Goal: Task Accomplishment & Management: Manage account settings

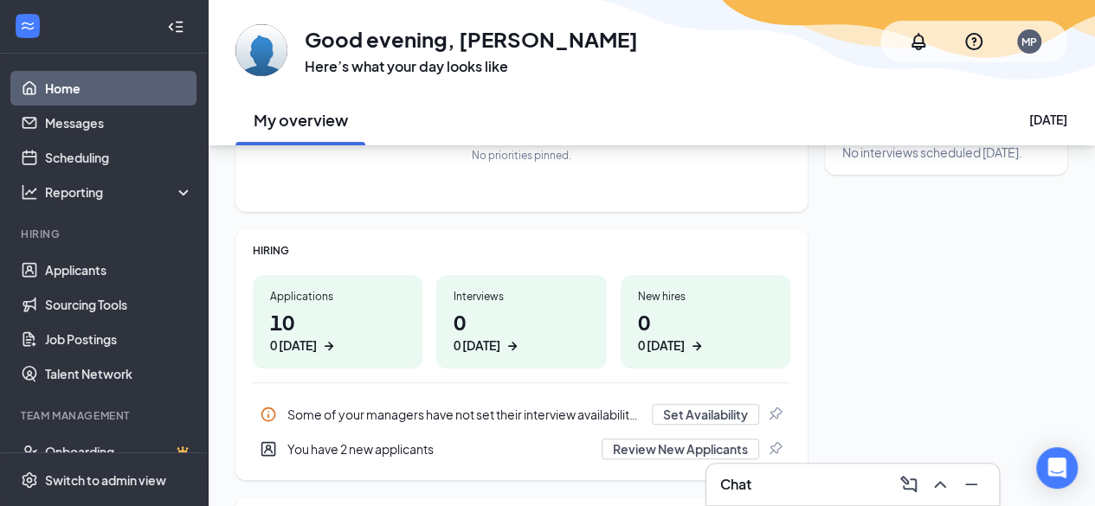
scroll to position [161, 0]
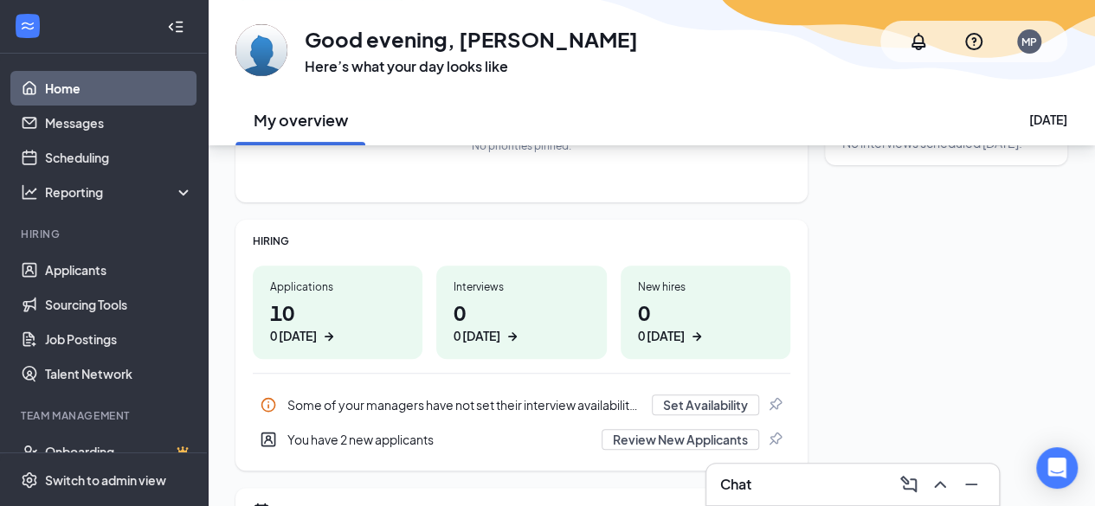
click at [364, 336] on div "0 today" at bounding box center [337, 336] width 135 height 18
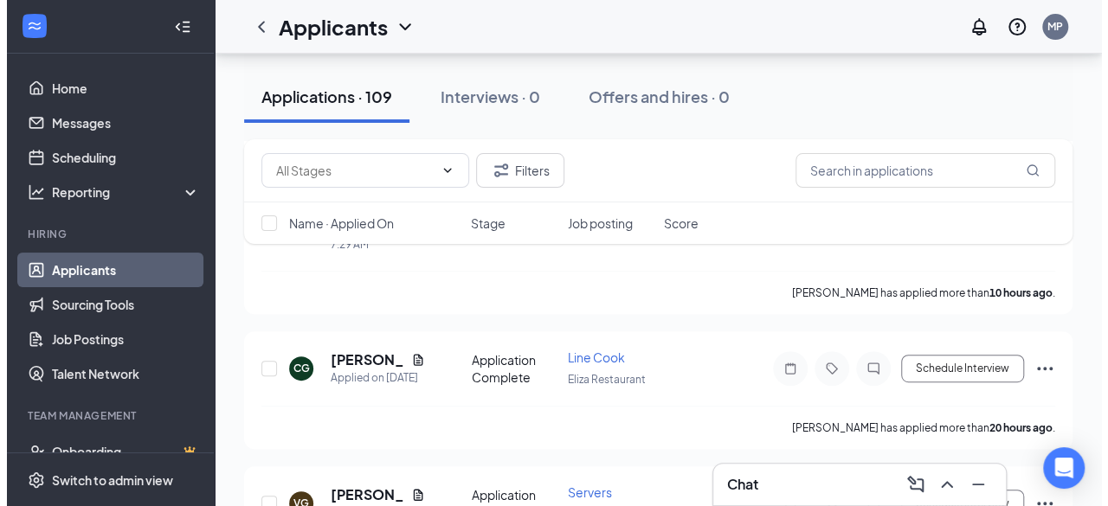
scroll to position [331, 0]
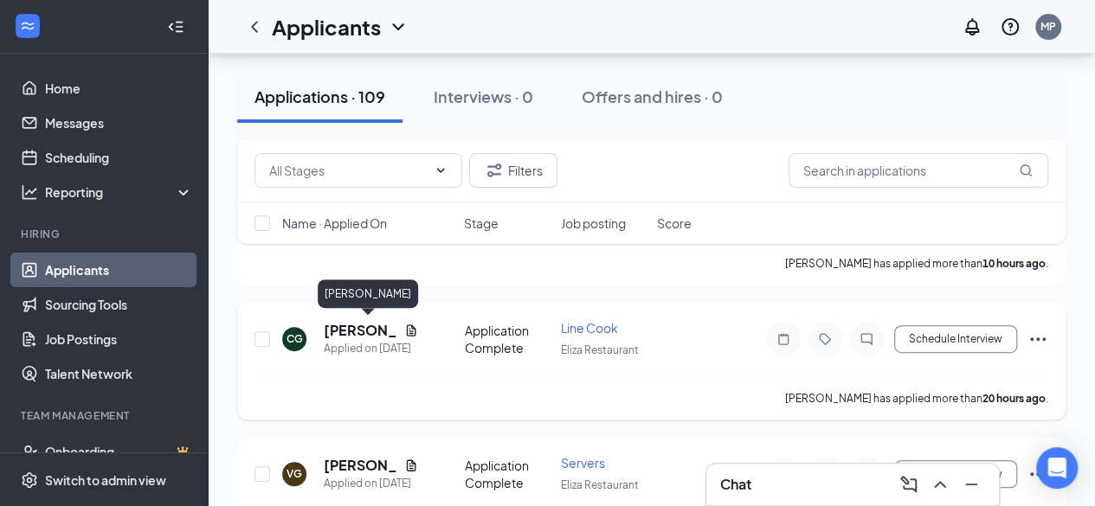
click at [348, 322] on h5 "[PERSON_NAME]" at bounding box center [361, 330] width 74 height 19
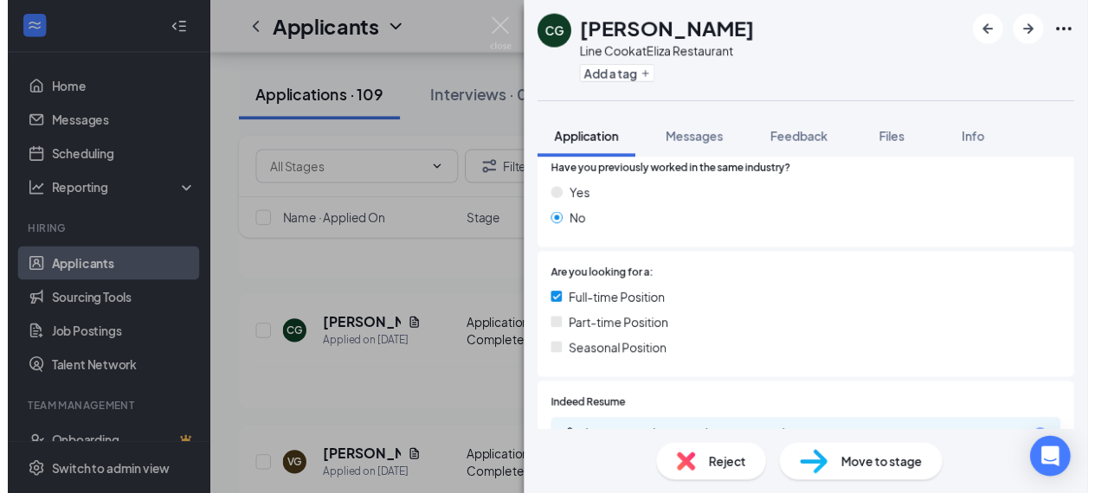
scroll to position [338, 0]
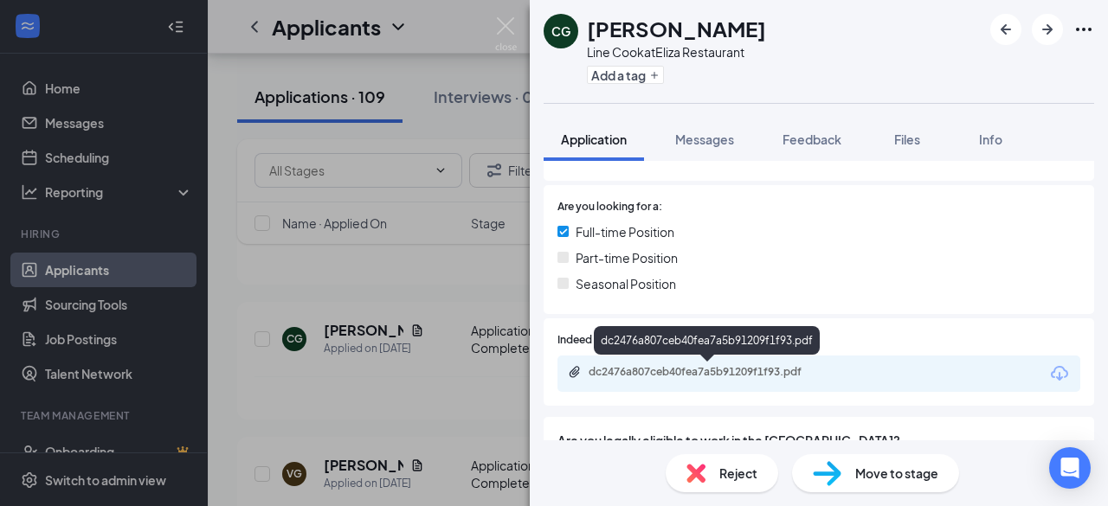
click at [732, 368] on div "dc2476a807ceb40fea7a5b91209f1f93.pdf" at bounding box center [710, 372] width 242 height 14
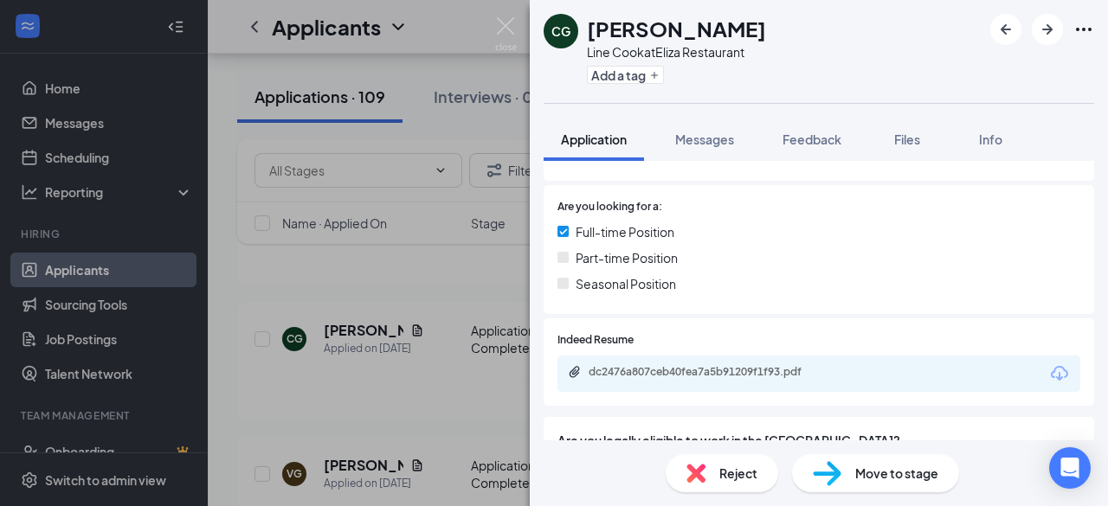
click at [374, 378] on div "CG [PERSON_NAME] Line Cook at Eliza Restaurant Add a tag Application Messages F…" at bounding box center [554, 253] width 1108 height 506
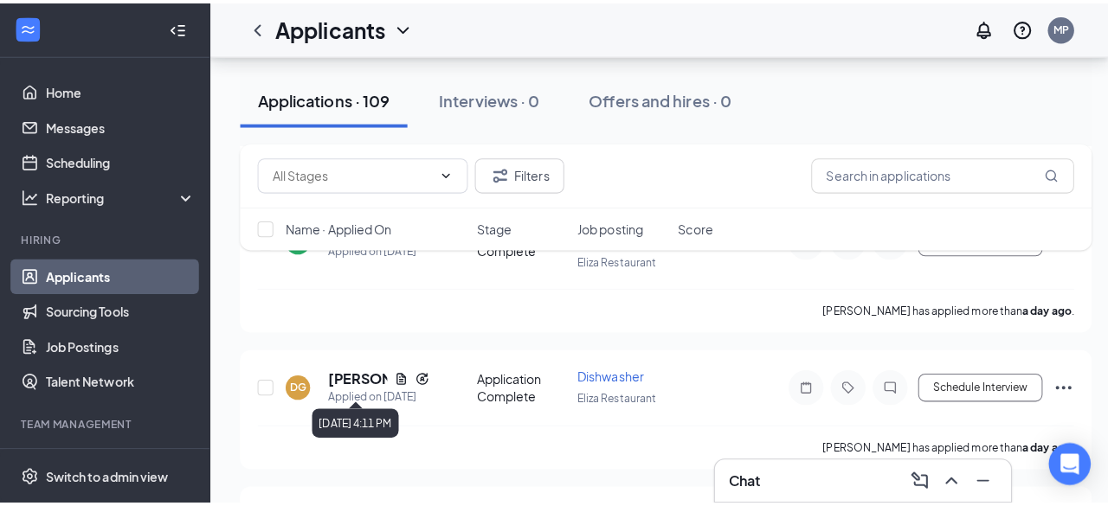
scroll to position [857, 0]
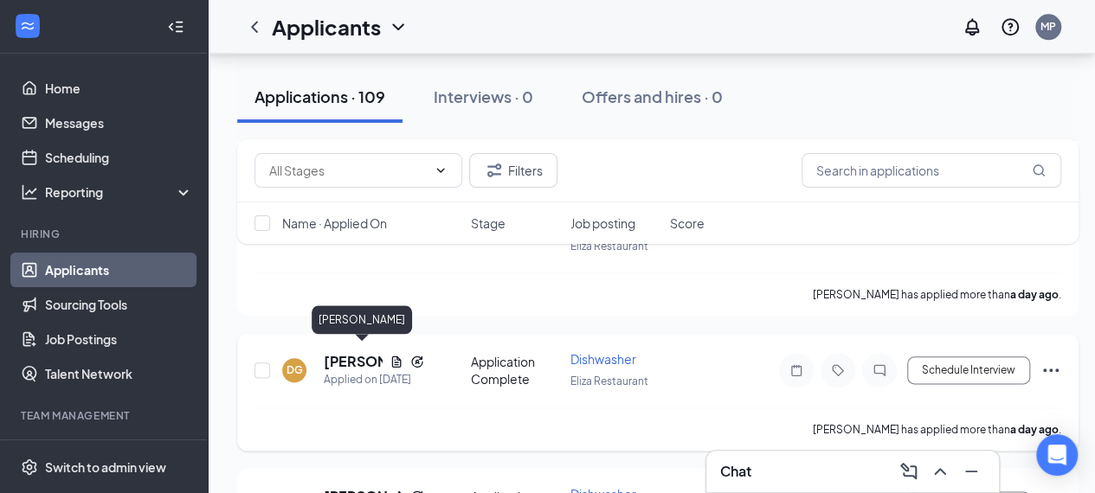
click at [352, 356] on h5 "[PERSON_NAME]" at bounding box center [353, 361] width 59 height 19
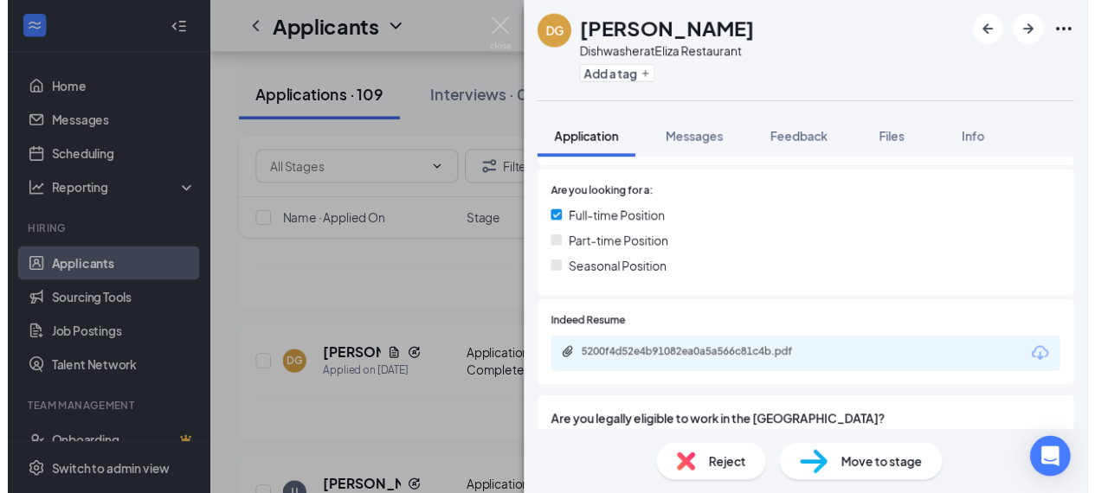
scroll to position [410, 0]
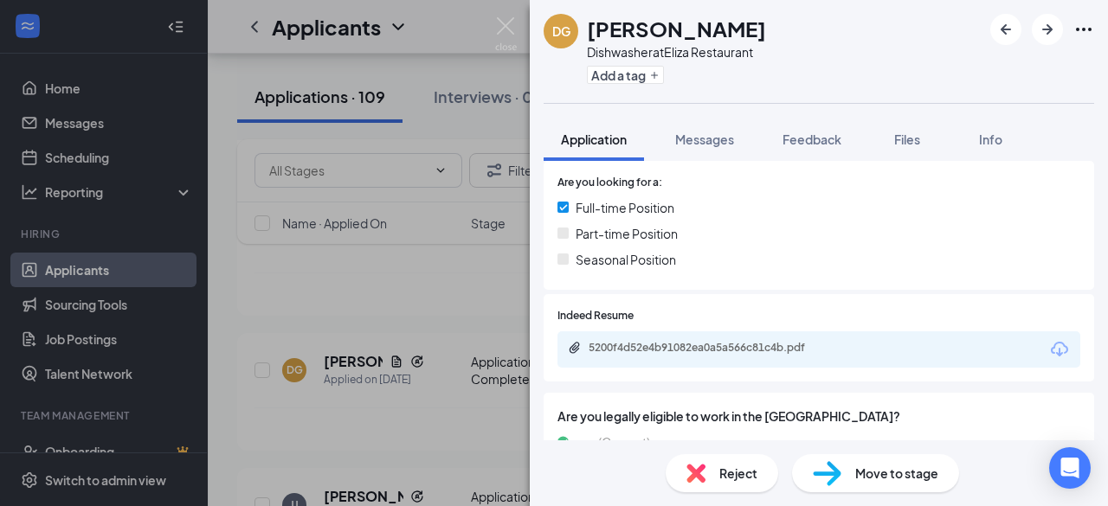
click at [851, 348] on div "5200f4d52e4b91082ea0a5a566c81c4b.pdf" at bounding box center [818, 349] width 523 height 36
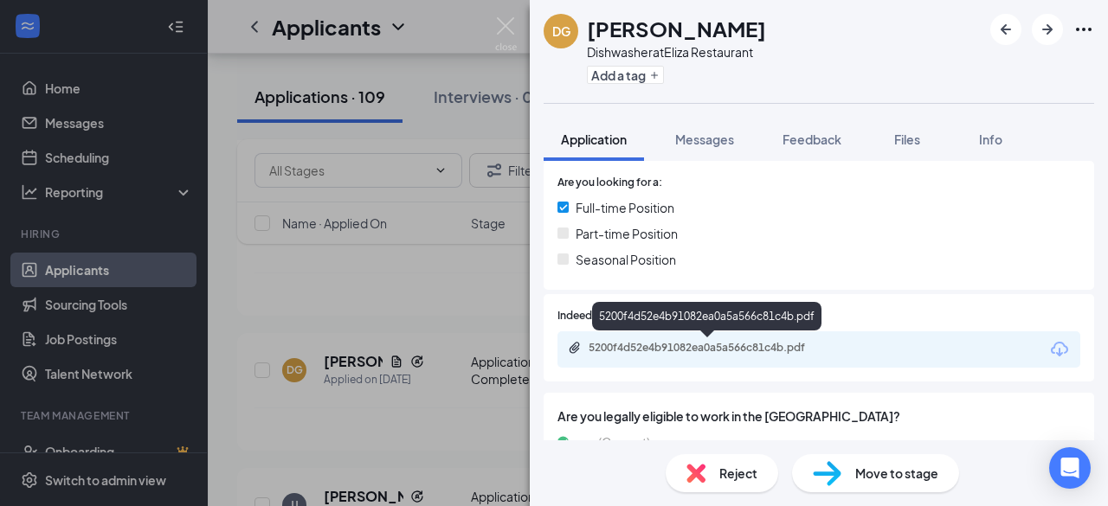
click at [750, 347] on div "5200f4d52e4b91082ea0a5a566c81c4b.pdf" at bounding box center [710, 348] width 242 height 14
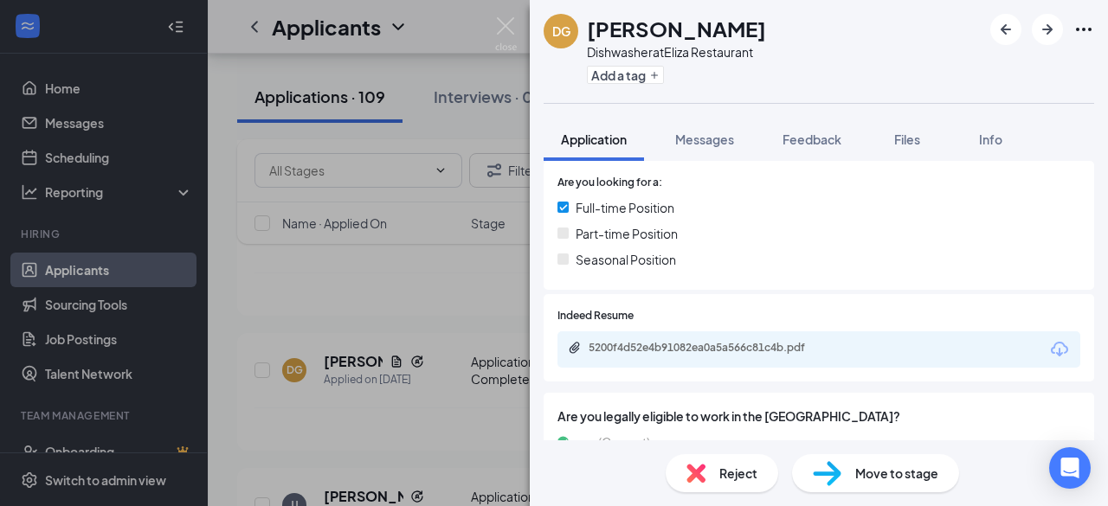
click at [441, 338] on div "DG [PERSON_NAME] Dishwasher at Eliza Restaurant Add a tag Application Messages …" at bounding box center [554, 253] width 1108 height 506
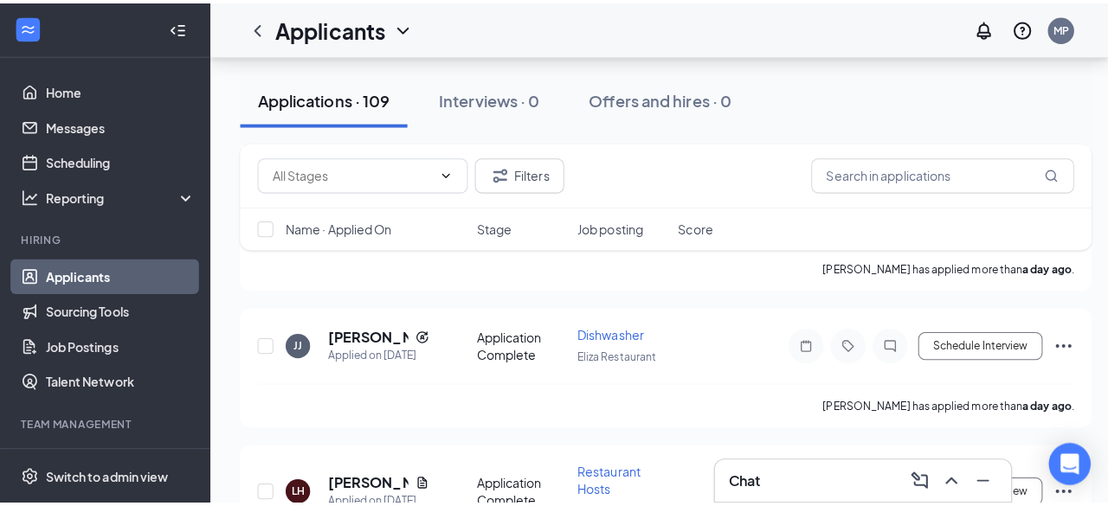
scroll to position [1025, 0]
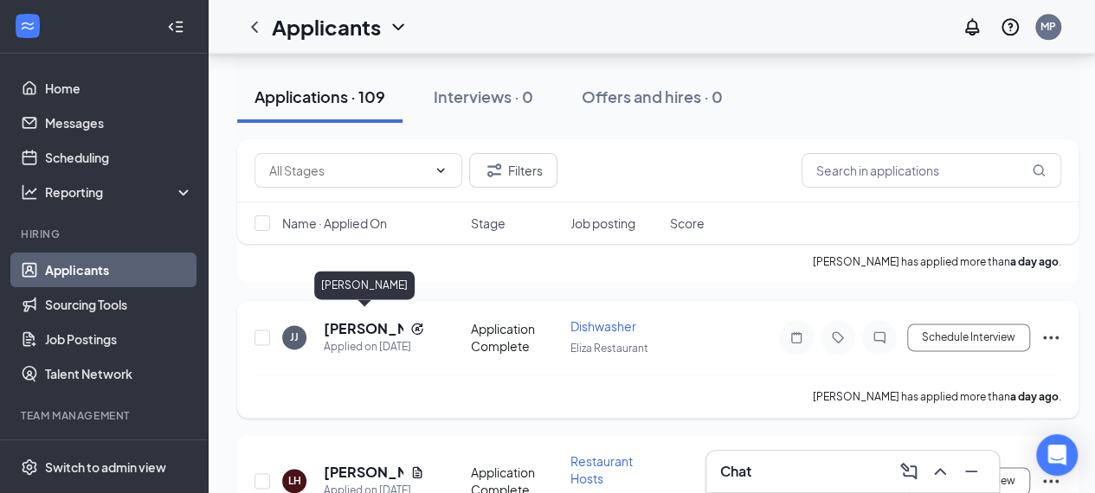
click at [363, 322] on h5 "[PERSON_NAME]" at bounding box center [364, 328] width 80 height 19
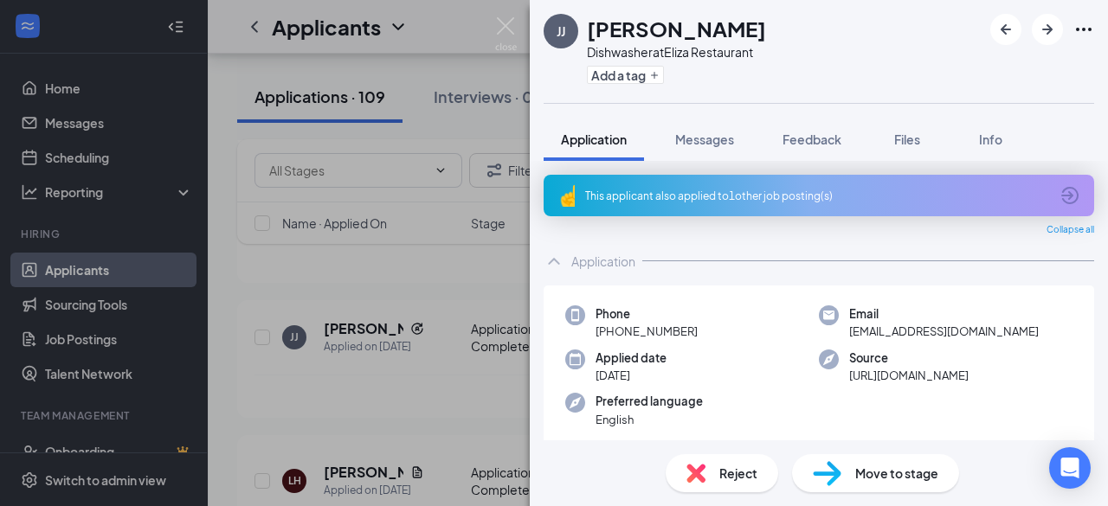
click at [1061, 196] on icon "ArrowCircle" at bounding box center [1069, 195] width 17 height 17
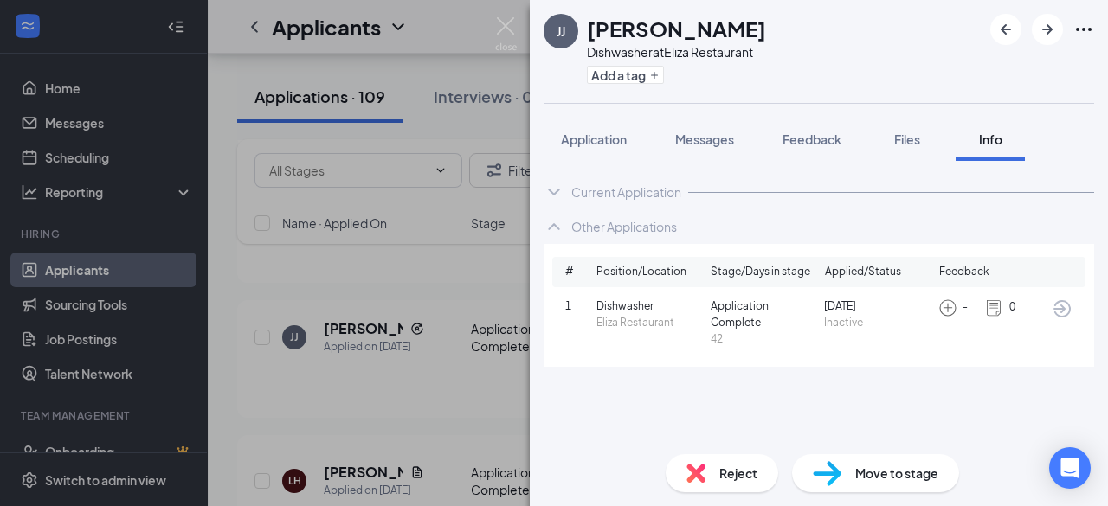
click at [438, 390] on div "[PERSON_NAME] [PERSON_NAME] Dishwasher at Eliza Restaurant Add a tag Applicatio…" at bounding box center [554, 253] width 1108 height 506
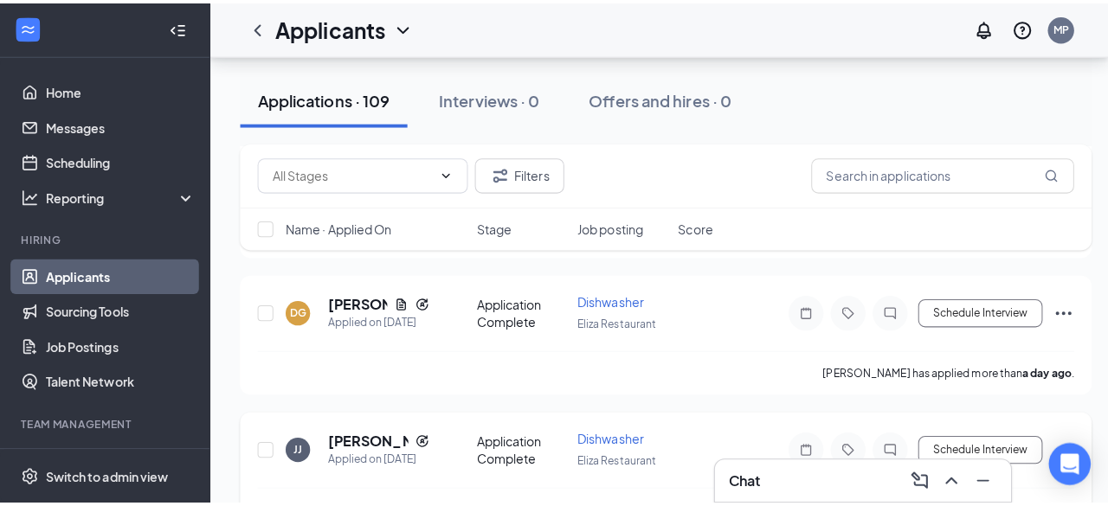
scroll to position [920, 0]
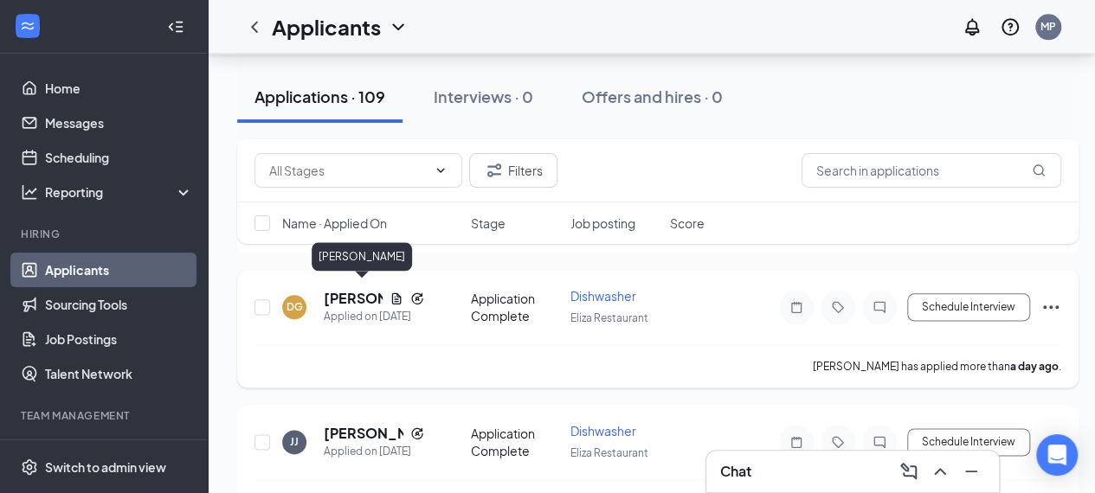
click at [341, 289] on h5 "[PERSON_NAME]" at bounding box center [353, 298] width 59 height 19
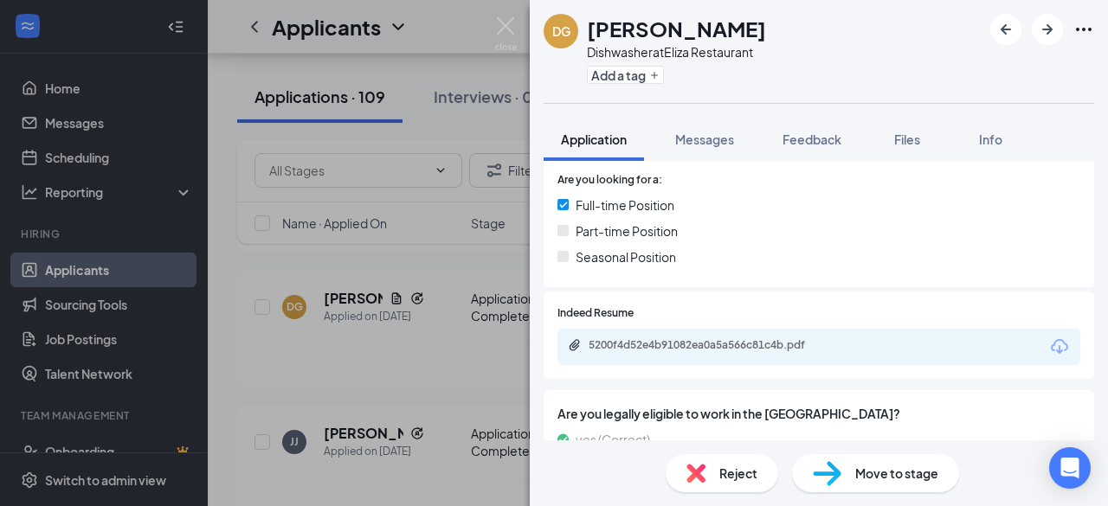
scroll to position [419, 0]
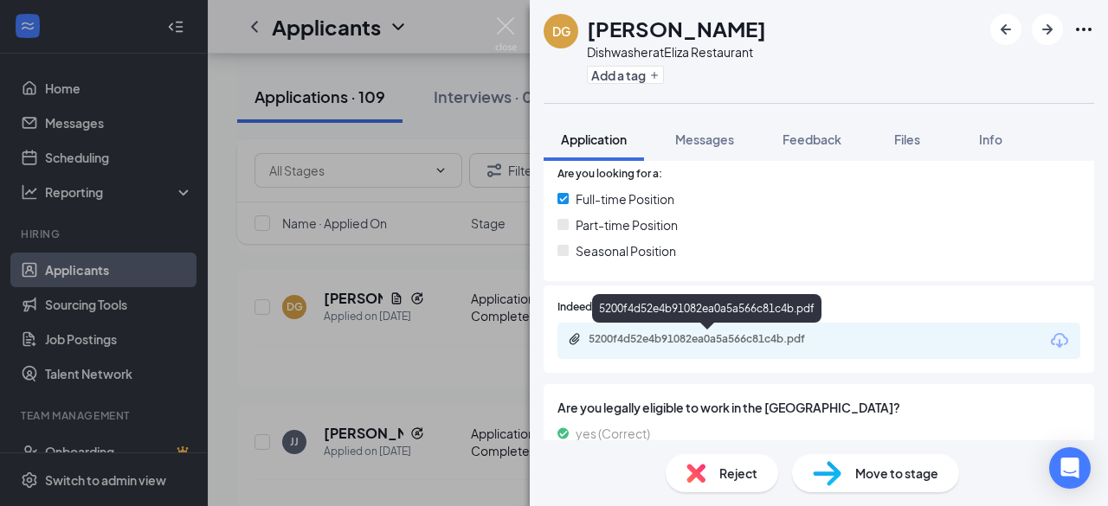
click at [709, 342] on div "5200f4d52e4b91082ea0a5a566c81c4b.pdf" at bounding box center [710, 339] width 242 height 14
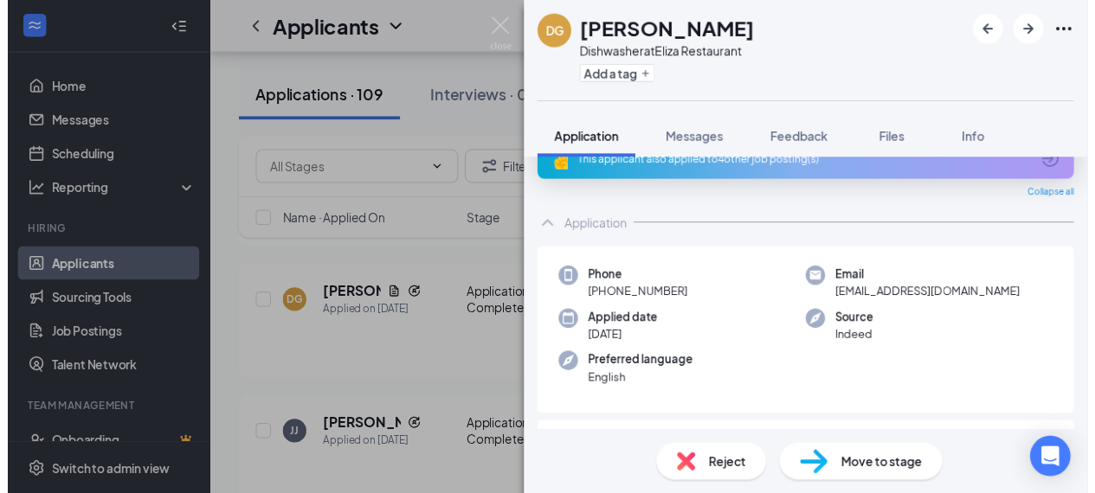
scroll to position [25, 0]
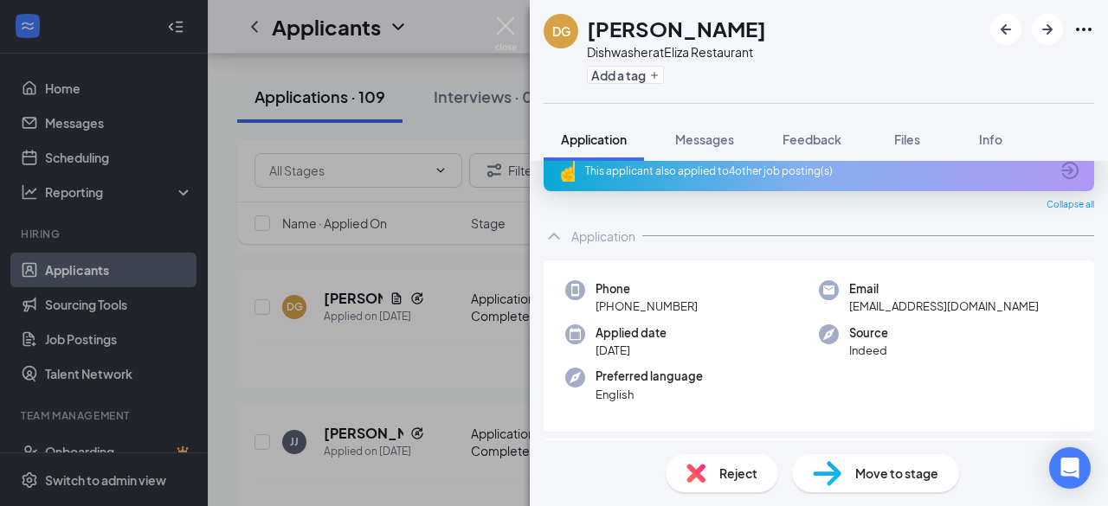
click at [518, 254] on div "DG [PERSON_NAME] Dishwasher at Eliza Restaurant Add a tag Application Messages …" at bounding box center [554, 253] width 1108 height 506
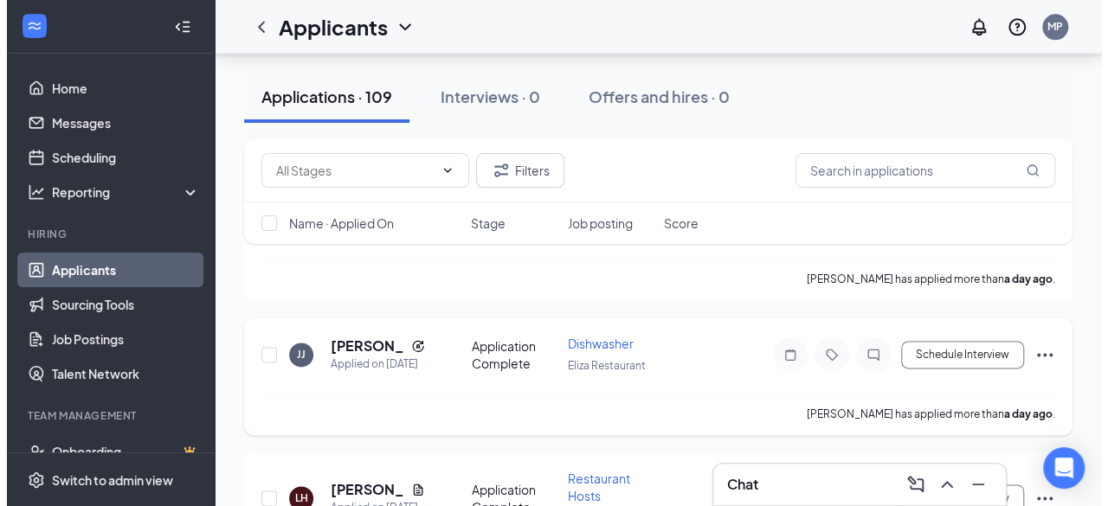
scroll to position [1008, 0]
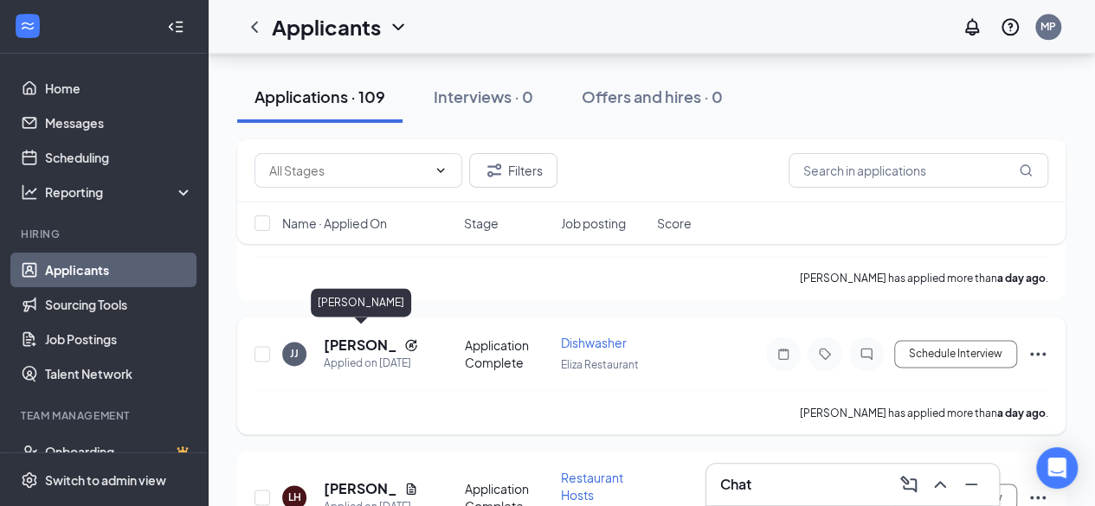
click at [338, 341] on h5 "[PERSON_NAME]" at bounding box center [361, 345] width 74 height 19
